Goal: Information Seeking & Learning: Find specific fact

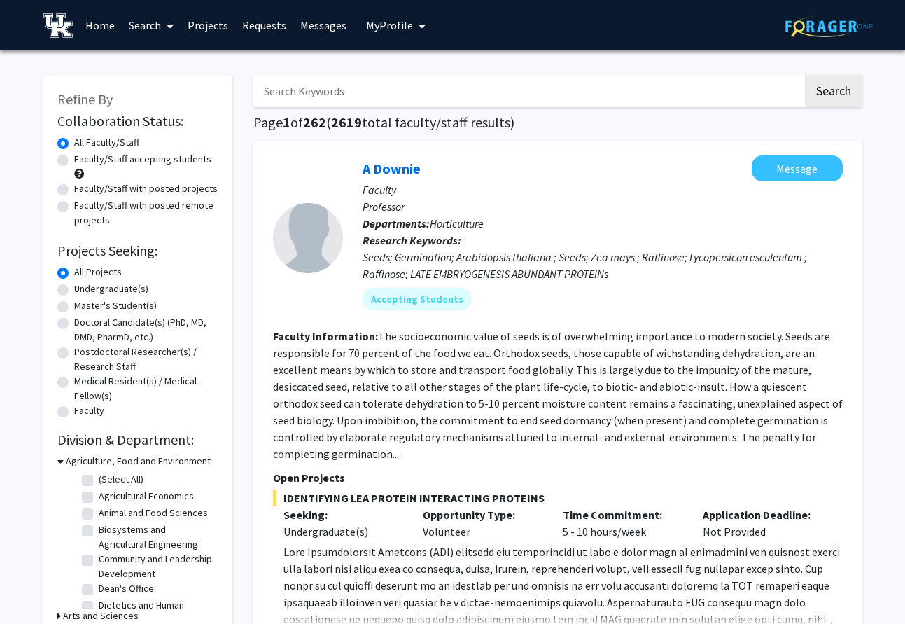
click at [158, 30] on link "Search" at bounding box center [151, 25] width 59 height 49
click at [162, 93] on span "Students" at bounding box center [164, 92] width 85 height 28
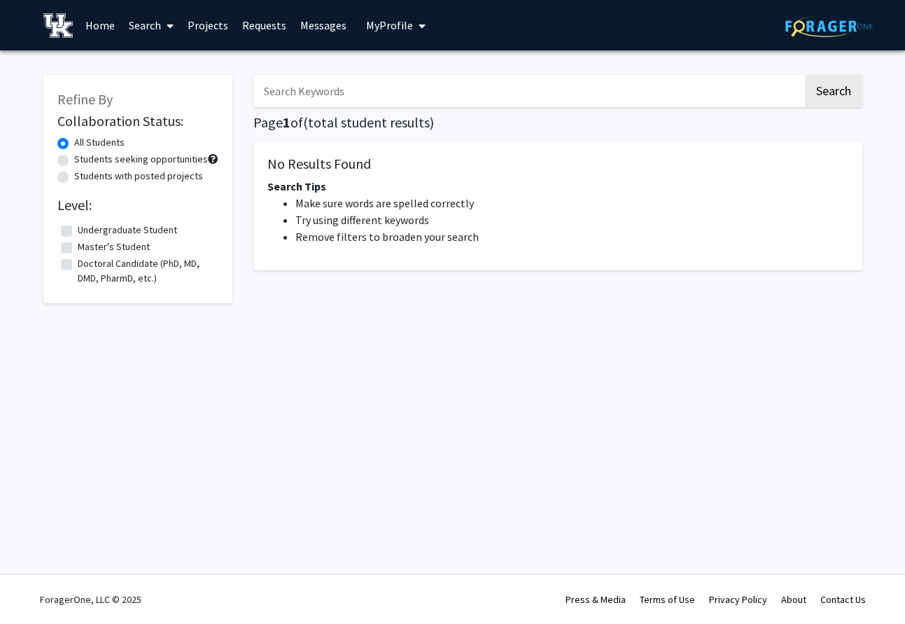
click at [305, 101] on input "Search Keywords" at bounding box center [528, 91] width 550 height 32
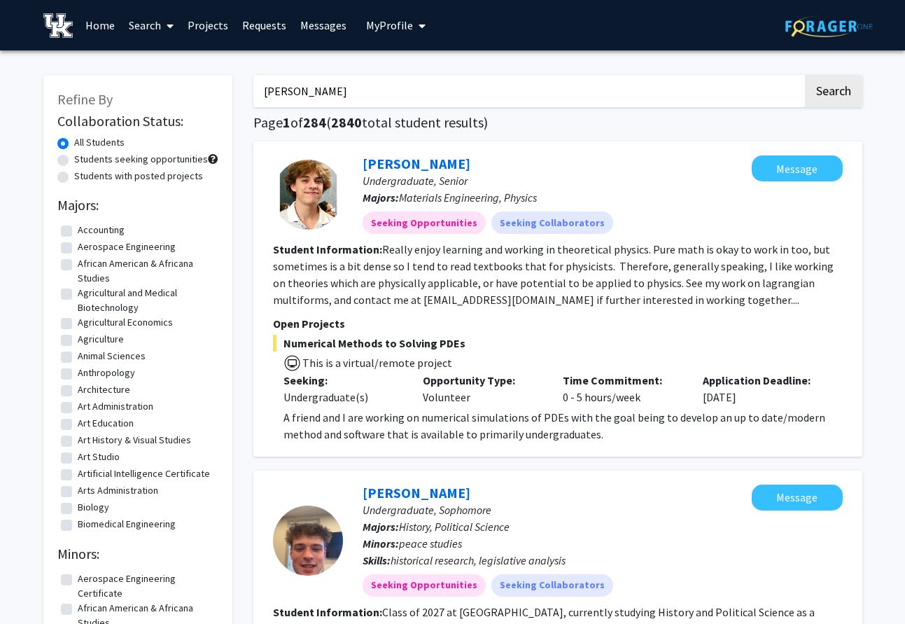
type input "ethan smith"
click at [838, 101] on button "Search" at bounding box center [833, 91] width 57 height 32
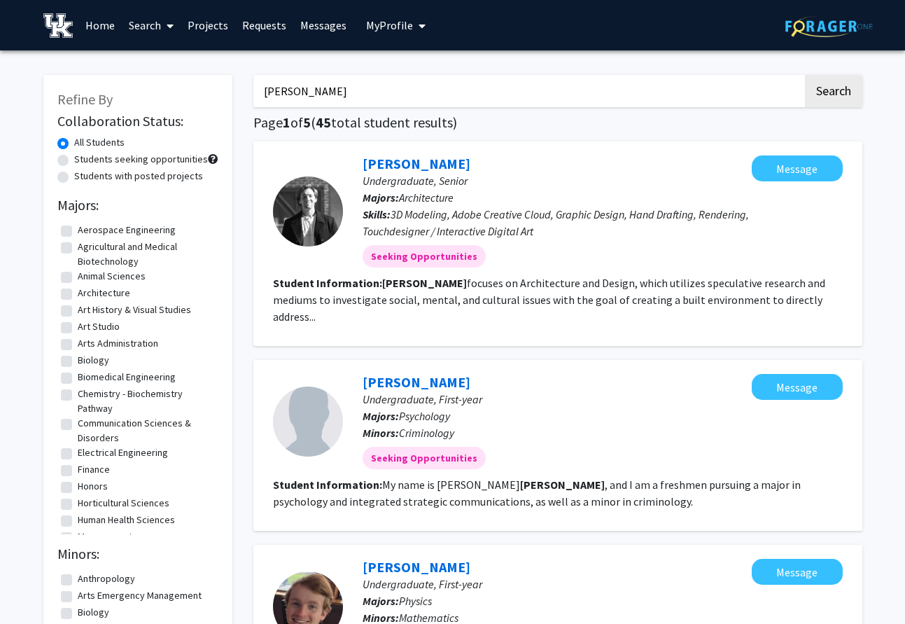
click at [770, 306] on fg-read-more "Ethan focuses on Architecture and Design, which utilizes speculative research a…" at bounding box center [549, 300] width 552 height 48
click at [412, 163] on link "Ethan Smith" at bounding box center [417, 164] width 108 height 18
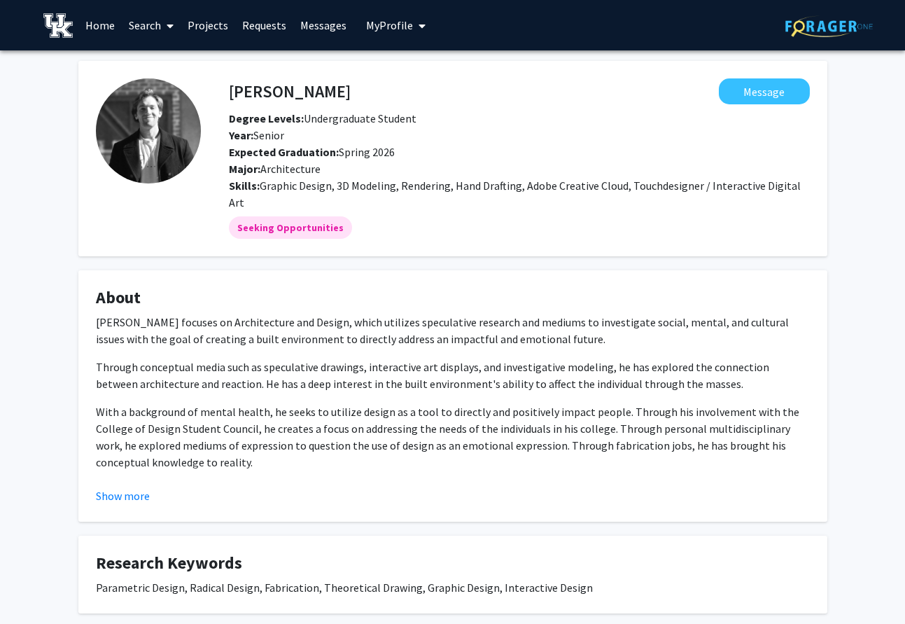
click at [142, 35] on link "Search" at bounding box center [151, 25] width 59 height 49
click at [157, 94] on span "Students" at bounding box center [164, 92] width 85 height 28
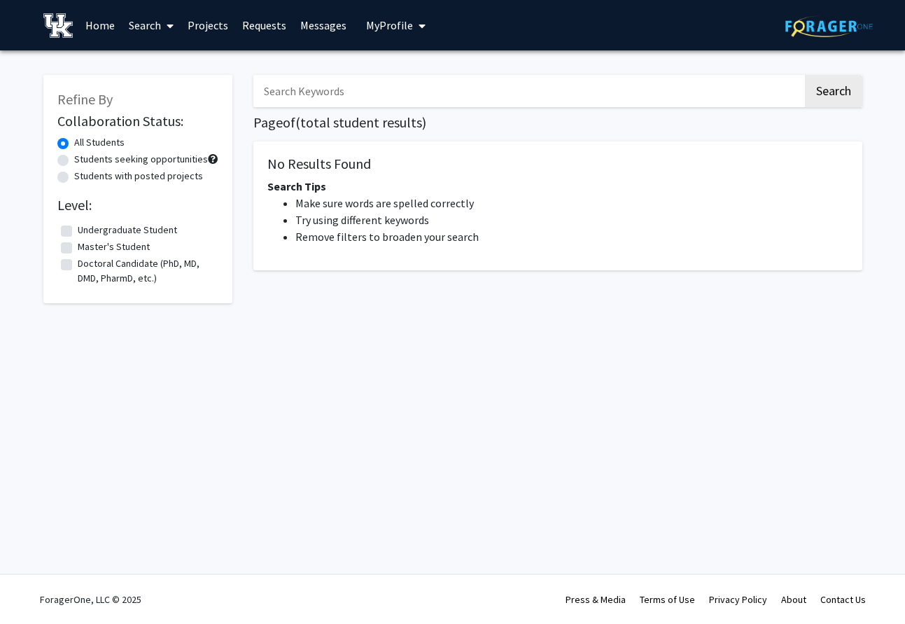
click at [299, 89] on input "Search Keywords" at bounding box center [528, 91] width 550 height 32
type input "zeke"
click at [805, 75] on button "Search" at bounding box center [833, 91] width 57 height 32
click at [823, 101] on button "Search" at bounding box center [833, 91] width 57 height 32
